Goal: Information Seeking & Learning: Learn about a topic

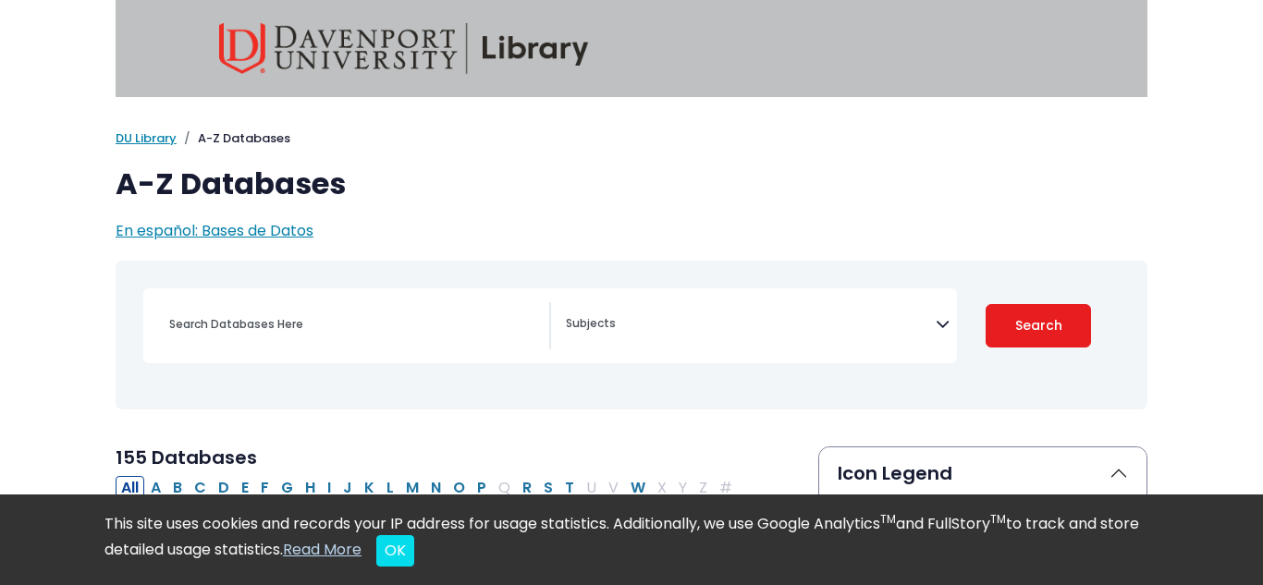
select select "Database Subject Filter"
click at [349, 313] on input "Search database by title or keyword" at bounding box center [353, 324] width 391 height 27
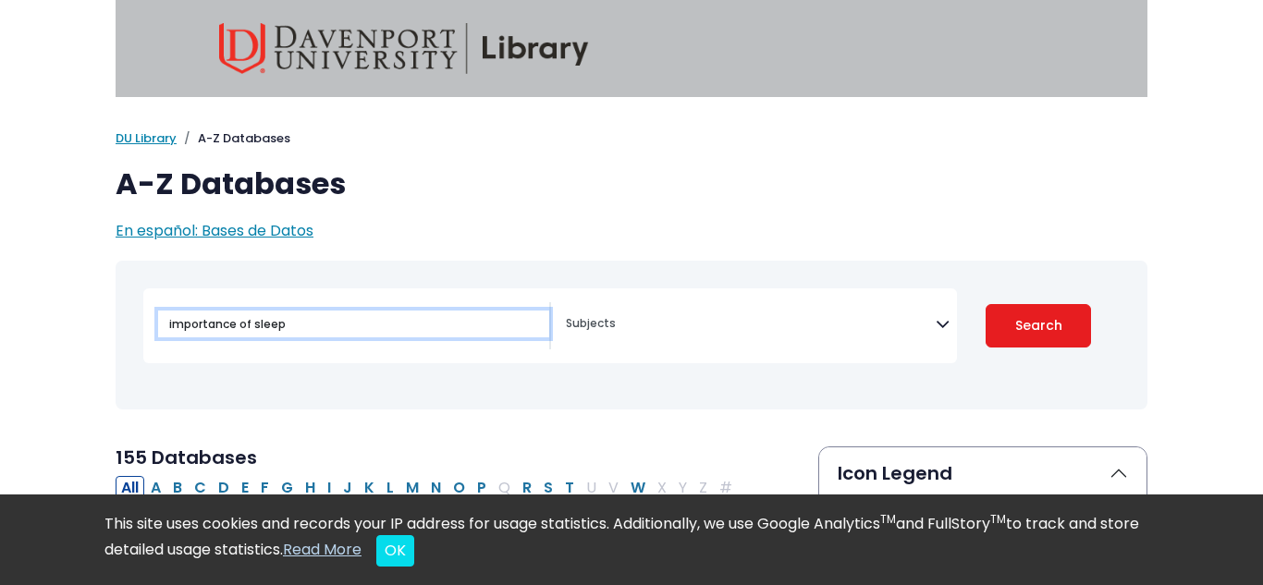
type input "importance of sleep"
click at [986, 304] on button "Search" at bounding box center [1038, 325] width 105 height 43
select select "Database Subject Filter"
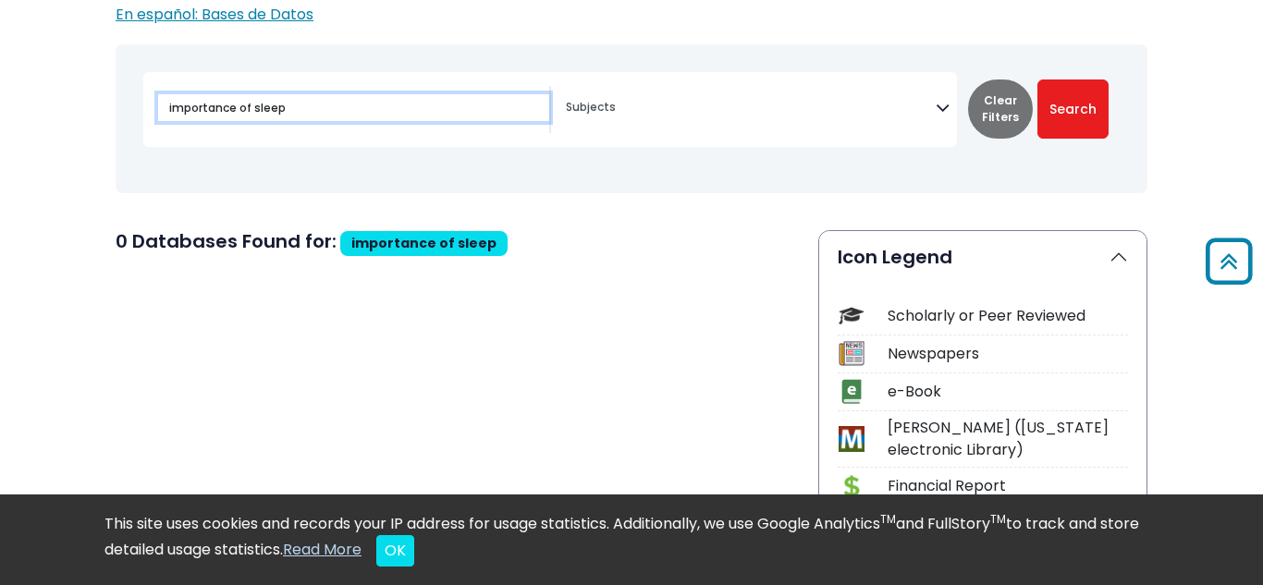
scroll to position [209, 0]
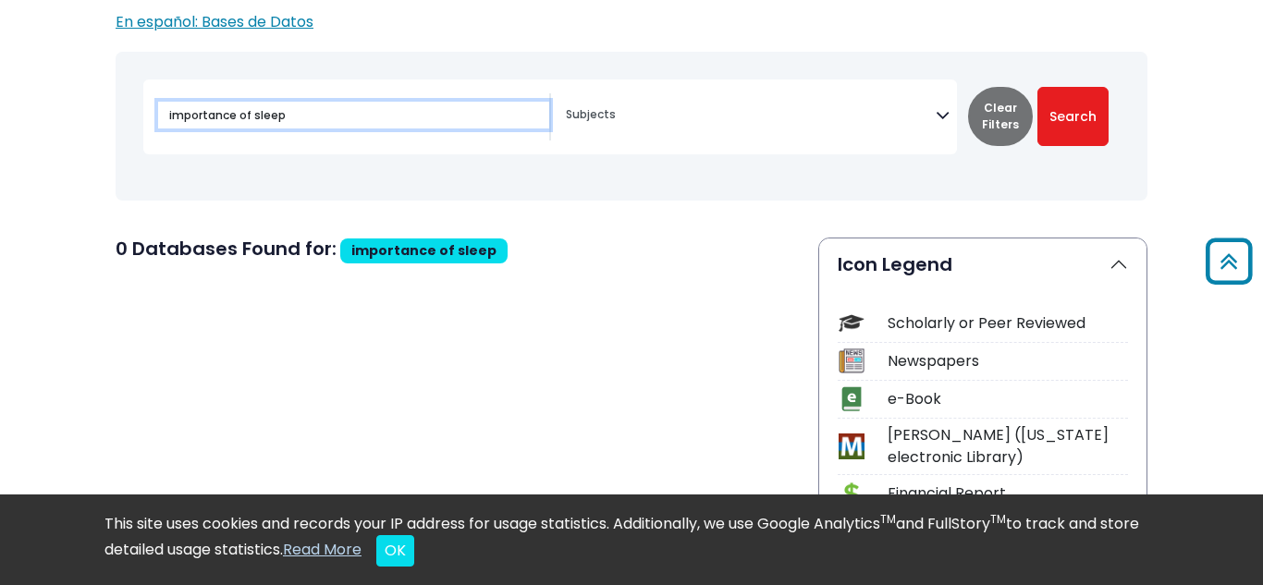
drag, startPoint x: 308, startPoint y: 113, endPoint x: 94, endPoint y: 76, distance: 216.8
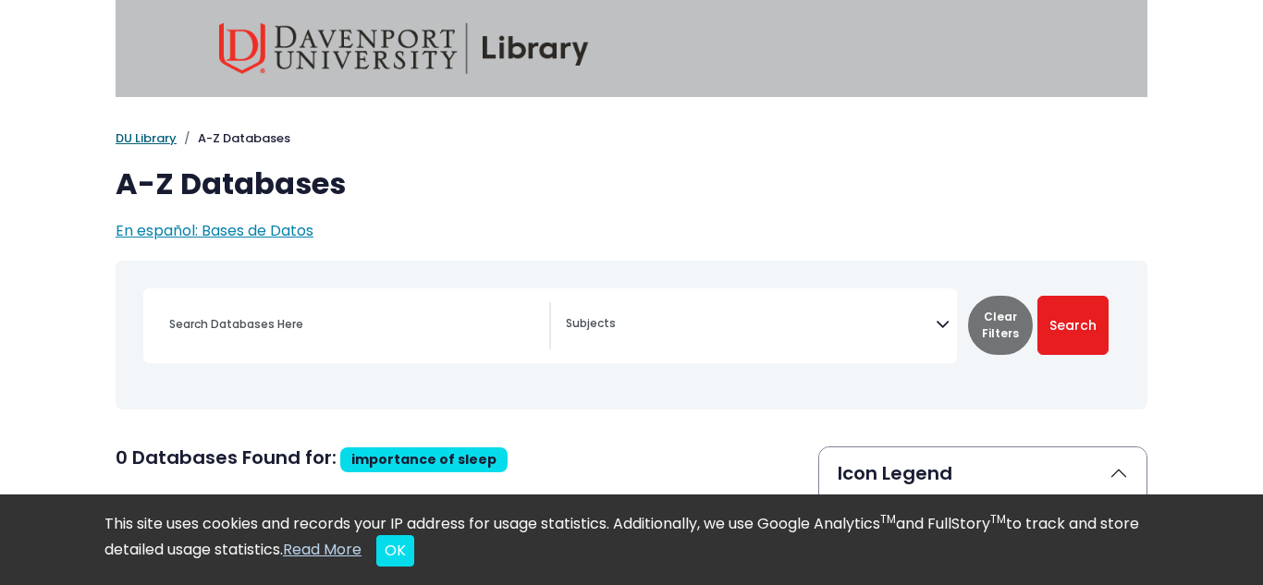
click at [139, 139] on link "DU Library" at bounding box center [146, 138] width 61 height 18
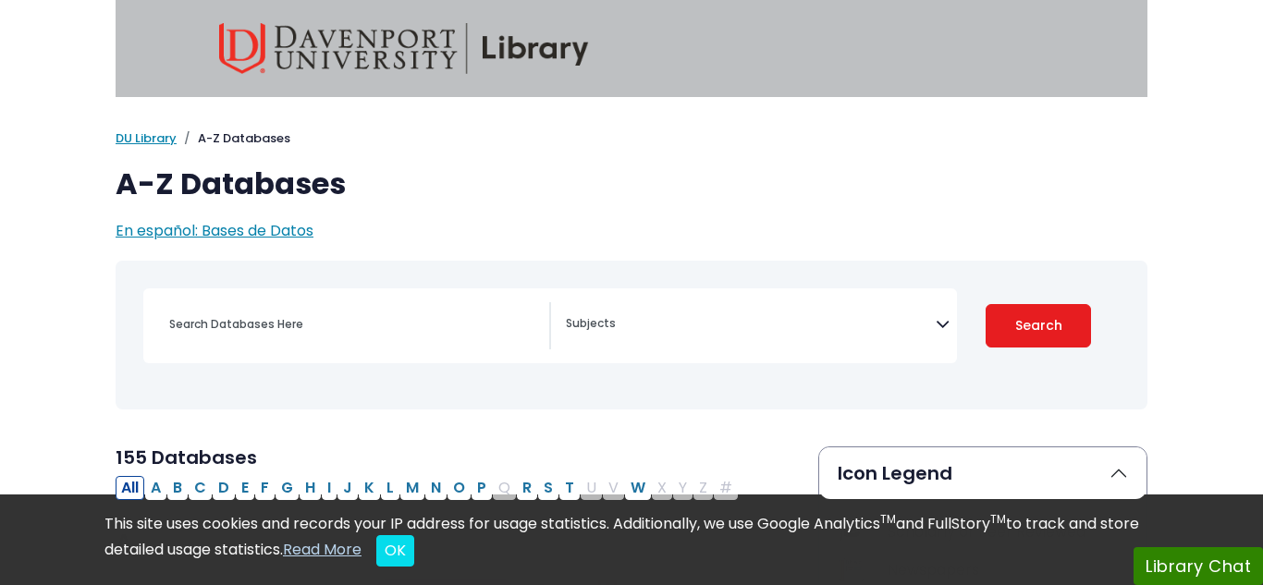
select select "Database Subject Filter"
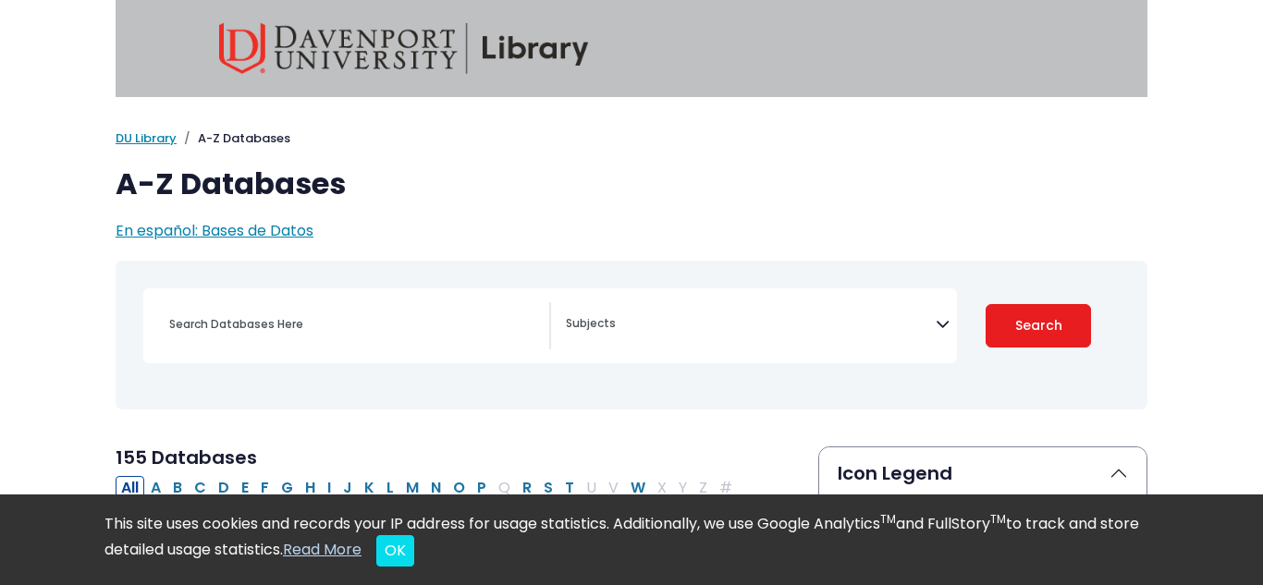
click at [228, 337] on div "Search filters" at bounding box center [353, 324] width 391 height 44
click at [214, 319] on input "Search database by title or keyword" at bounding box center [353, 324] width 391 height 27
type input "i"
click at [598, 326] on textarea "Search" at bounding box center [751, 325] width 370 height 15
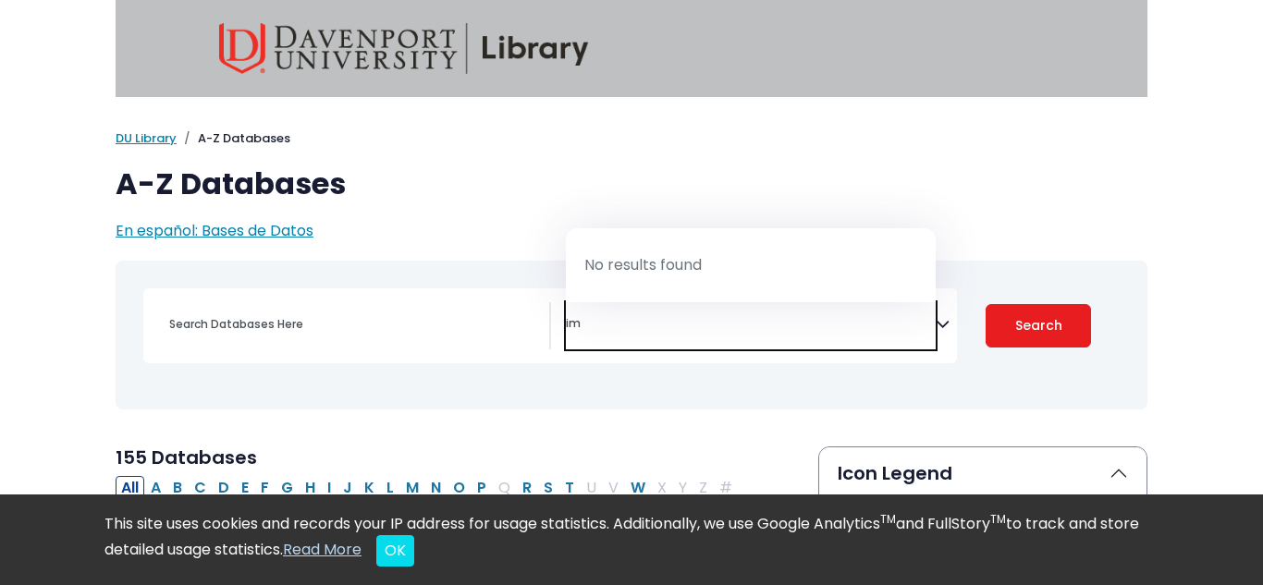
type textarea "i"
type textarea "s"
type textarea "health"
select select "219061"
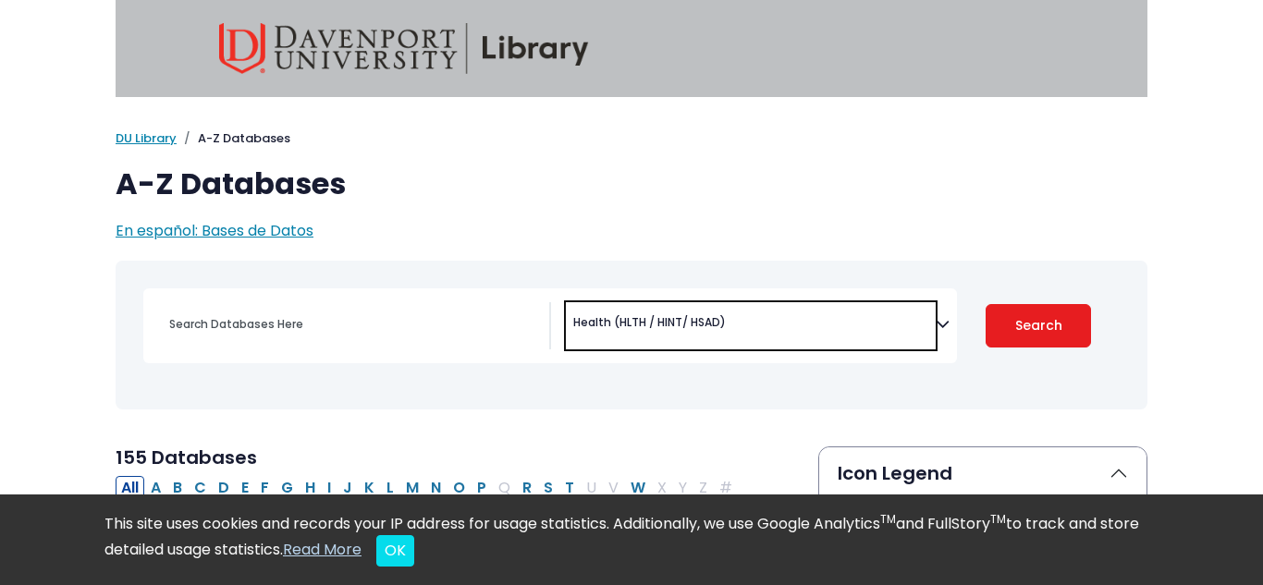
scroll to position [649, 0]
click at [335, 325] on input "Search database by title or keyword" at bounding box center [353, 324] width 391 height 27
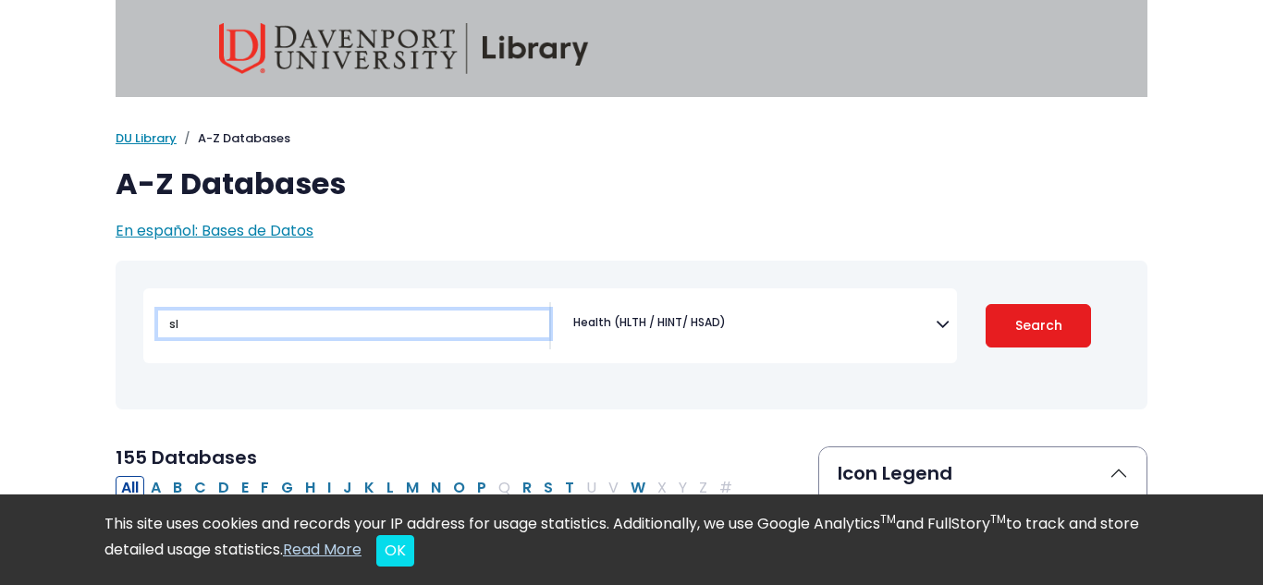
type input "s"
click at [986, 304] on button "Search" at bounding box center [1038, 325] width 105 height 43
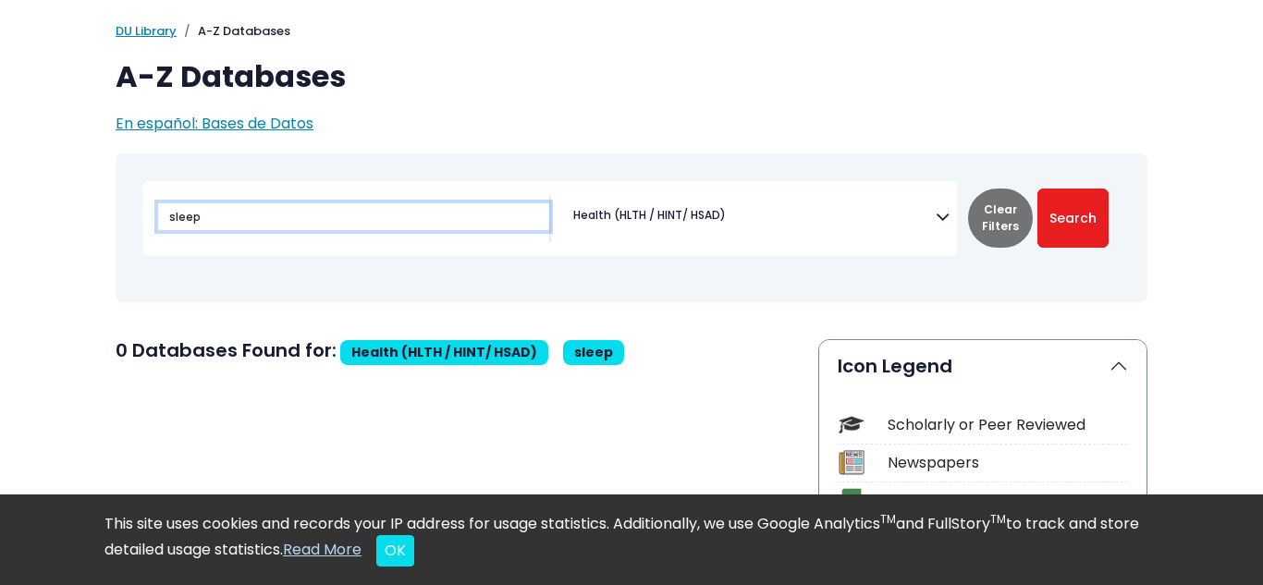
scroll to position [111, 0]
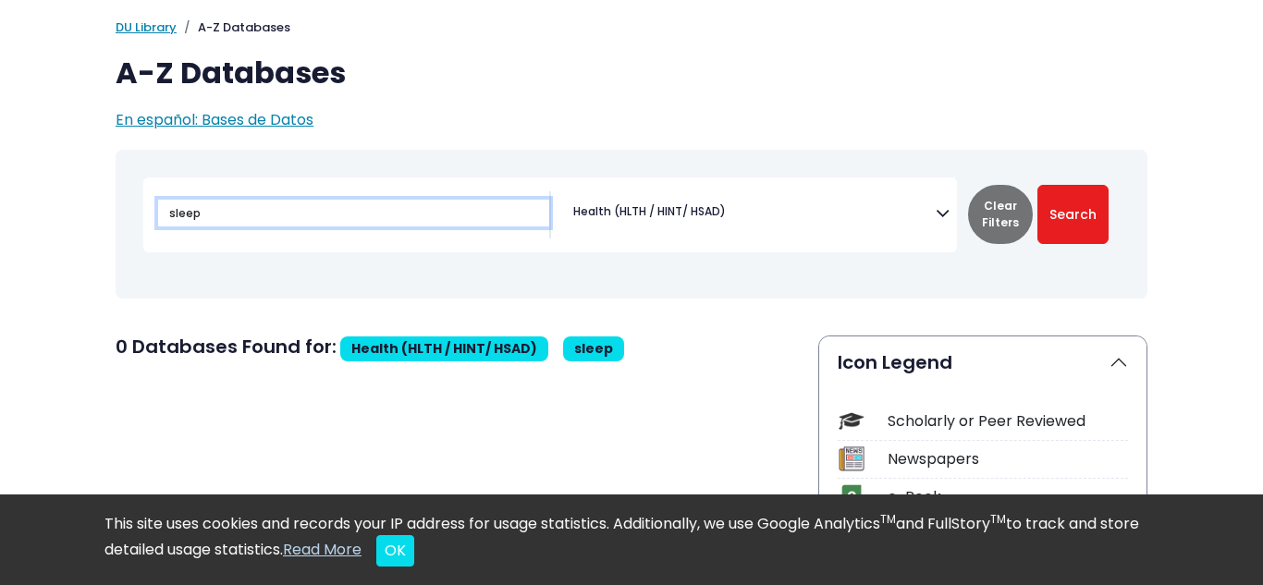
click at [208, 215] on input "sleep" at bounding box center [353, 213] width 391 height 27
type input "s"
click at [1037, 185] on button "Search" at bounding box center [1072, 214] width 71 height 59
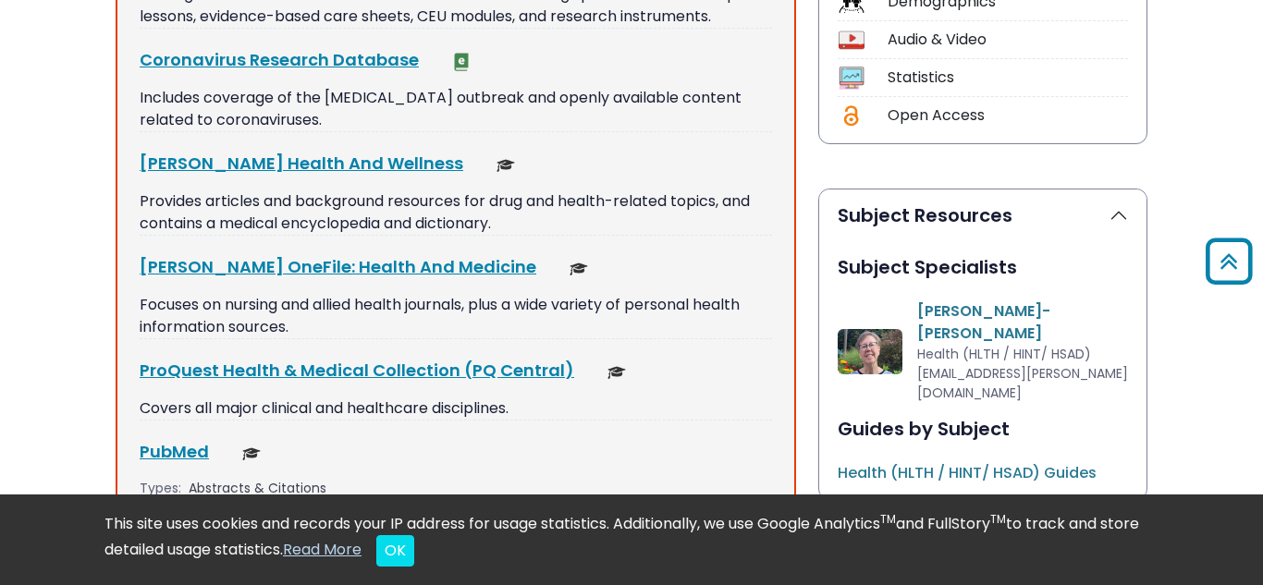
scroll to position [816, 0]
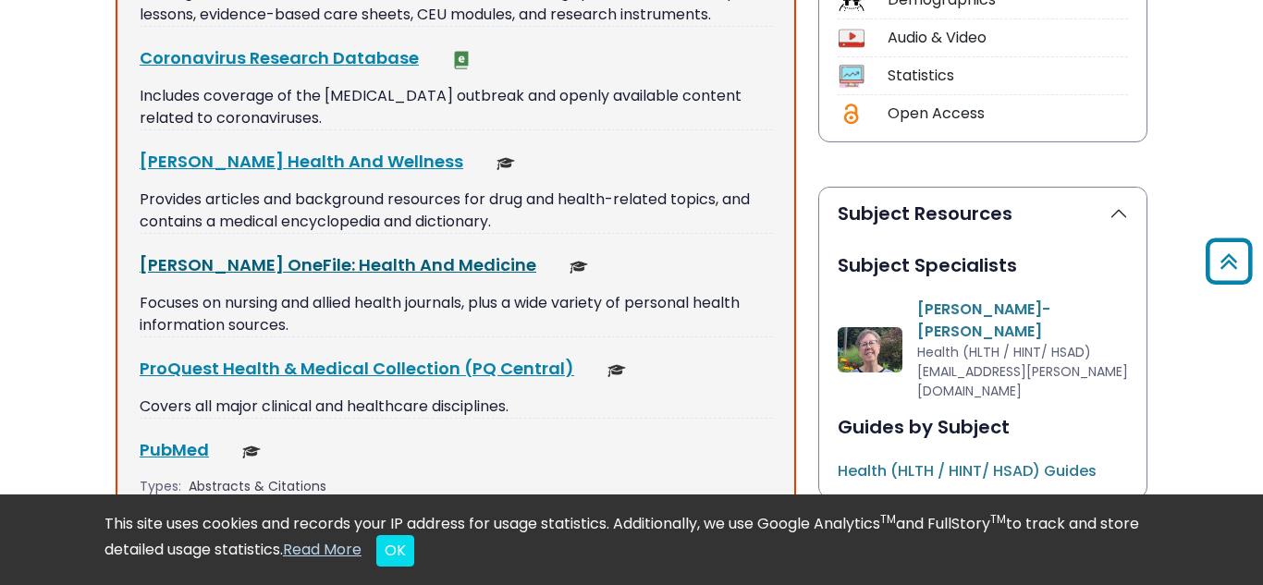
click at [278, 259] on link "Gale OneFile: Health And Medicine This link opens in a new window" at bounding box center [338, 264] width 397 height 23
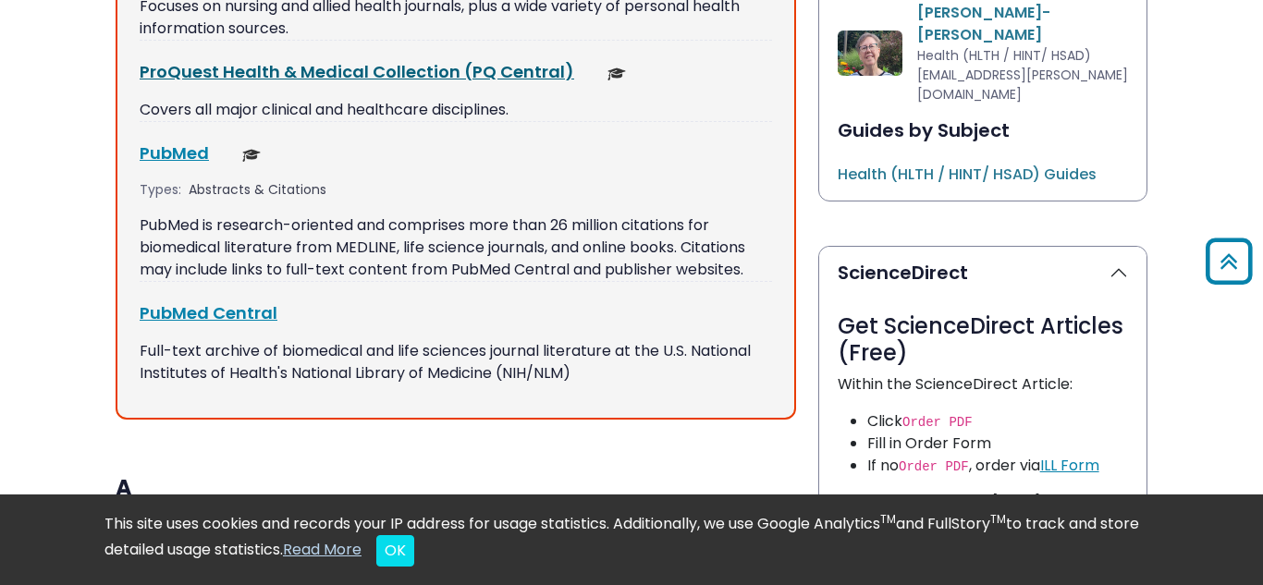
scroll to position [1121, 0]
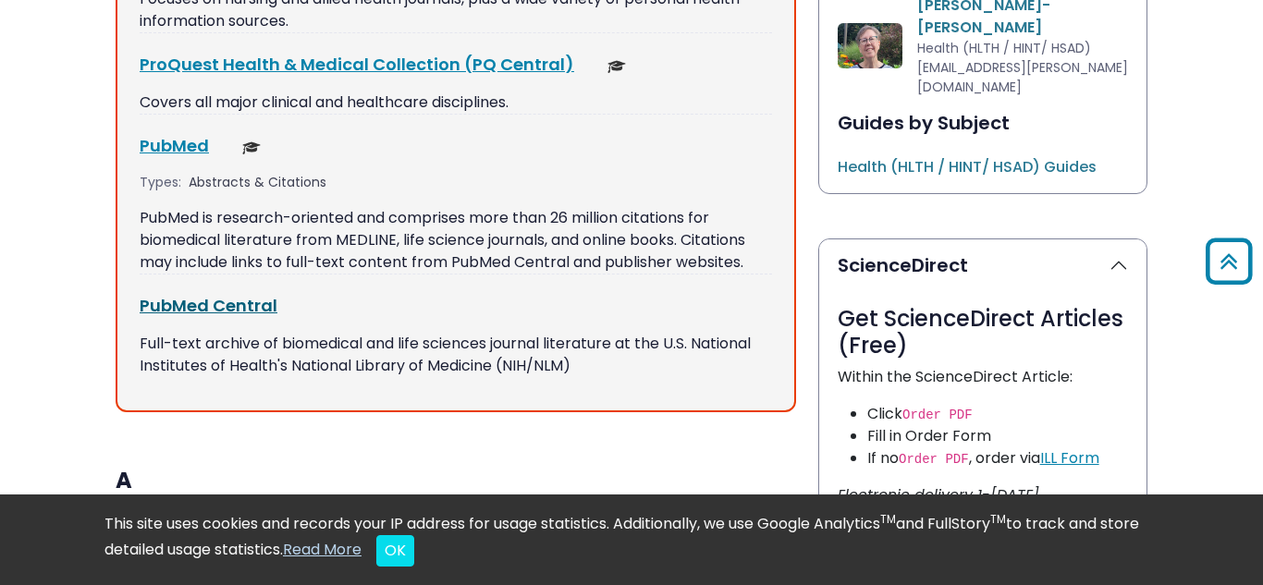
click at [219, 308] on link "PubMed Central This link opens in a new window" at bounding box center [209, 305] width 138 height 23
